Goal: Check status: Check status

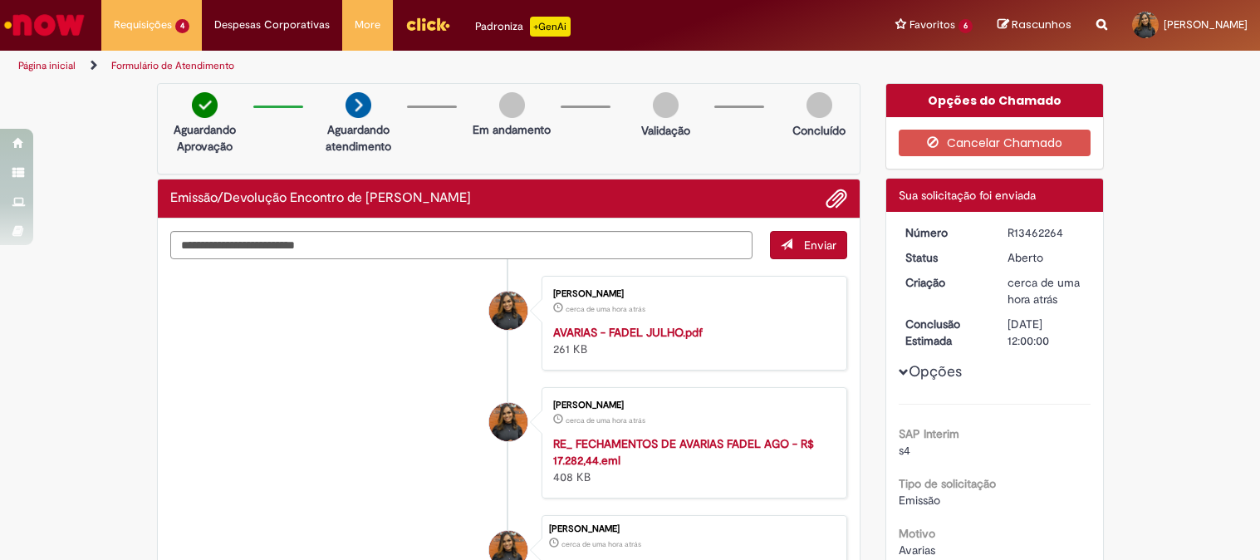
click at [282, 389] on li "Renata Martins Tavares cerca de uma hora atrás cerca de uma hora atrás RE_ FECH…" at bounding box center [508, 442] width 677 height 111
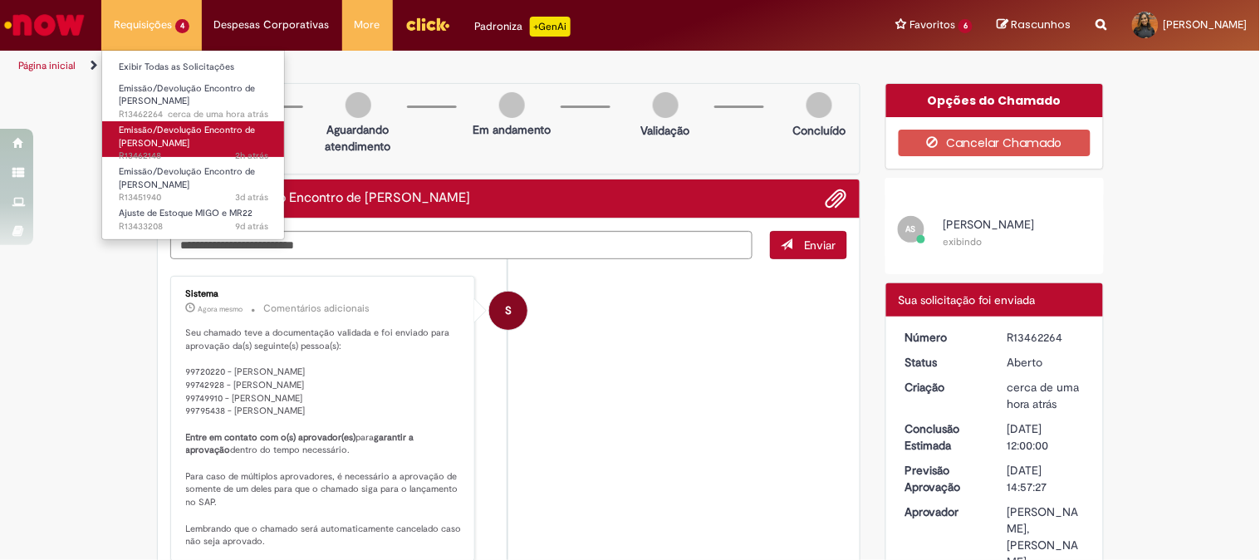
click at [183, 143] on span "Emissão/Devolução Encontro de [PERSON_NAME]" at bounding box center [187, 137] width 136 height 26
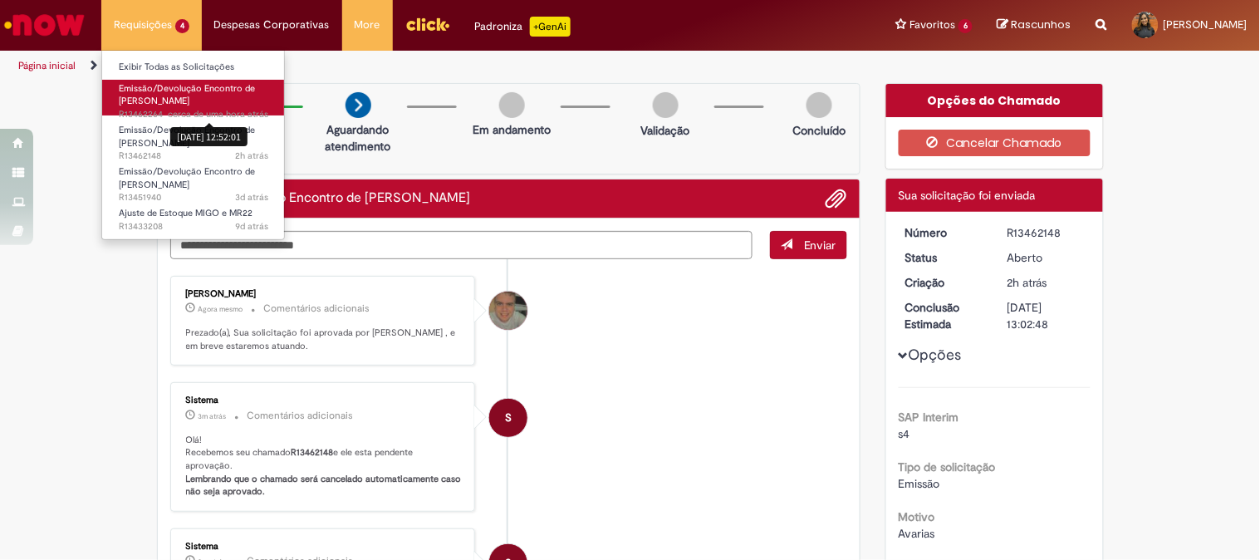
click at [211, 123] on div "[DATE] 12:52:01" at bounding box center [208, 136] width 77 height 27
click at [139, 100] on span "Emissão/Devolução Encontro de [PERSON_NAME]" at bounding box center [187, 95] width 136 height 26
